Goal: Consume media (video, audio): Consume media (video, audio)

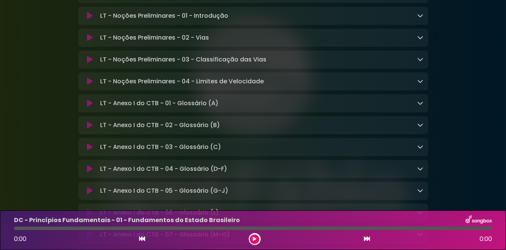
scroll to position [5725, 0]
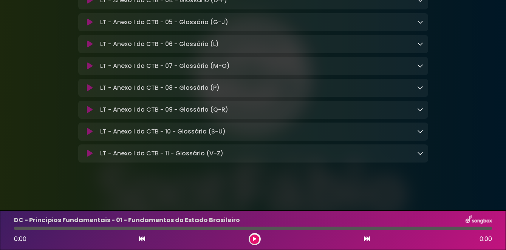
click at [108, 158] on p "LT - Anexo I do CTB - 11 - Glossário (V-Z) Loading Track..." at bounding box center [161, 153] width 123 height 9
click at [114, 158] on p "LT - Anexo I do CTB - 11 - Glossário (V-Z) Loading Track..." at bounding box center [161, 153] width 123 height 9
click at [88, 158] on icon at bounding box center [90, 154] width 6 height 8
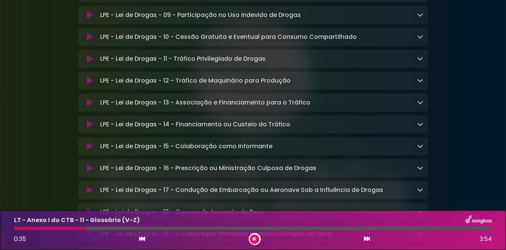
scroll to position [2061, 0]
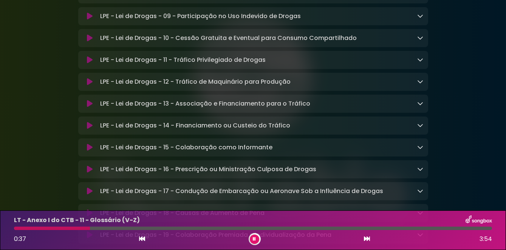
click at [252, 244] on button at bounding box center [254, 239] width 9 height 9
click at [254, 242] on icon at bounding box center [254, 239] width 3 height 5
click at [27, 230] on div at bounding box center [63, 228] width 99 height 3
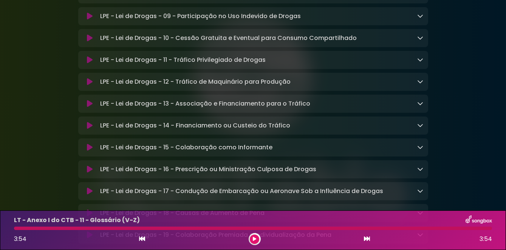
click at [22, 230] on div at bounding box center [253, 228] width 478 height 3
click at [29, 230] on div at bounding box center [253, 228] width 478 height 3
click at [24, 230] on div at bounding box center [253, 228] width 478 height 3
click at [254, 244] on button at bounding box center [254, 239] width 9 height 9
click at [22, 230] on div at bounding box center [244, 228] width 461 height 3
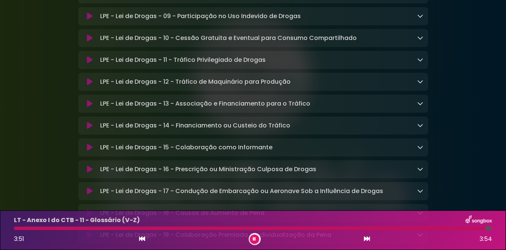
click at [25, 230] on div at bounding box center [250, 228] width 472 height 3
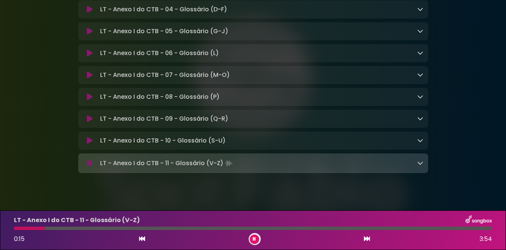
scroll to position [5726, 0]
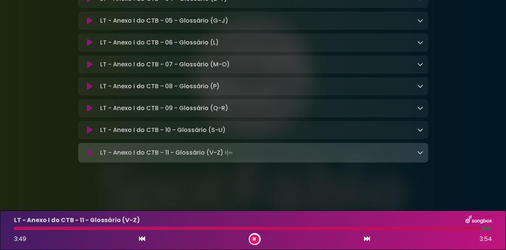
click at [24, 230] on div at bounding box center [247, 228] width 467 height 3
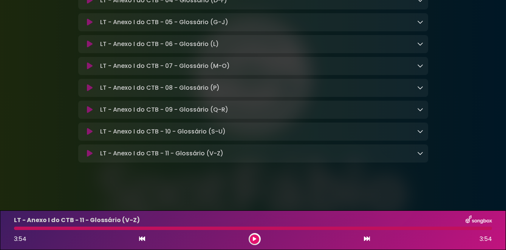
scroll to position [5725, 0]
click at [258, 244] on button at bounding box center [254, 239] width 9 height 9
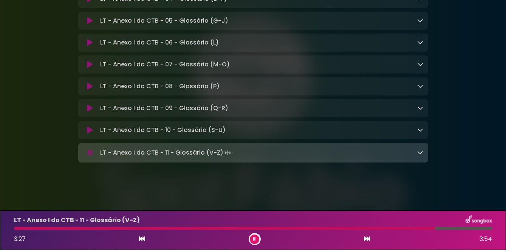
click at [27, 230] on div at bounding box center [224, 228] width 421 height 3
